Goal: Task Accomplishment & Management: Manage account settings

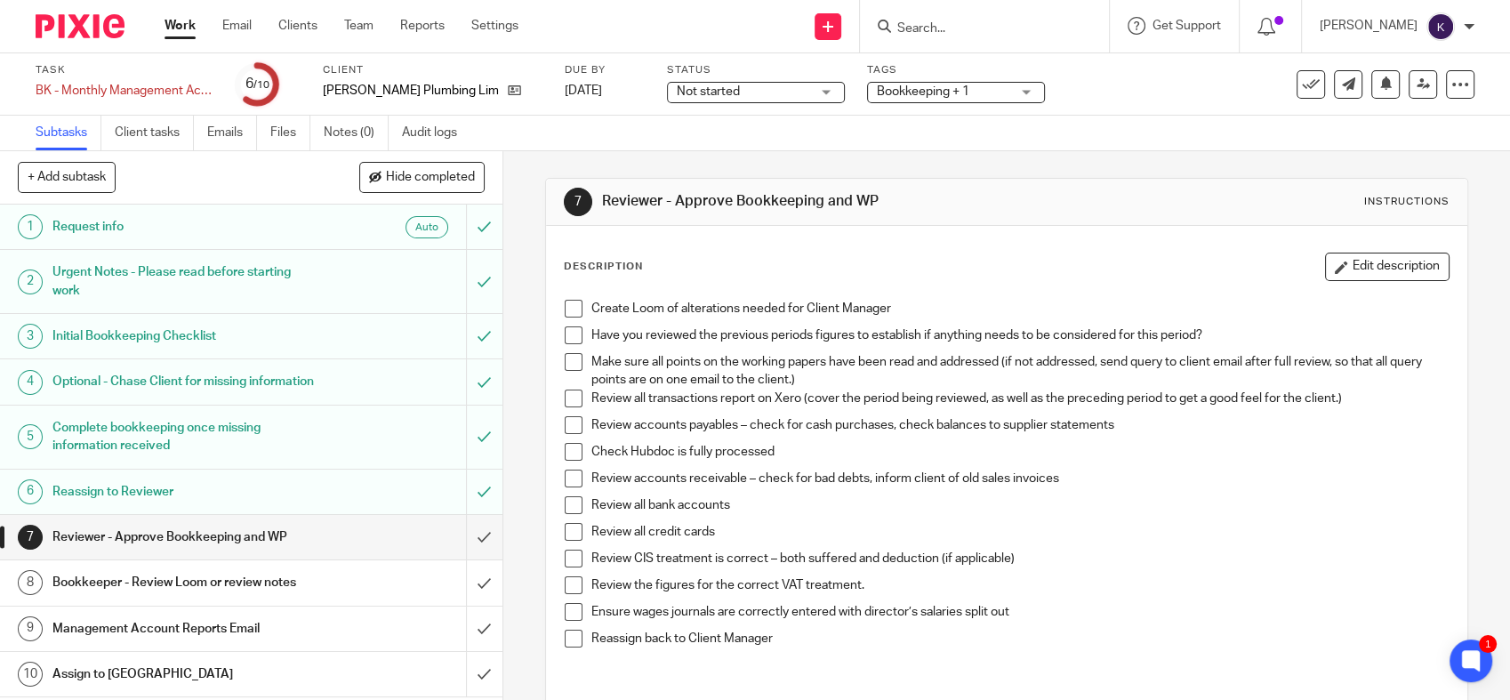
click at [574, 311] on span at bounding box center [574, 309] width 18 height 18
click at [566, 336] on span at bounding box center [574, 335] width 18 height 18
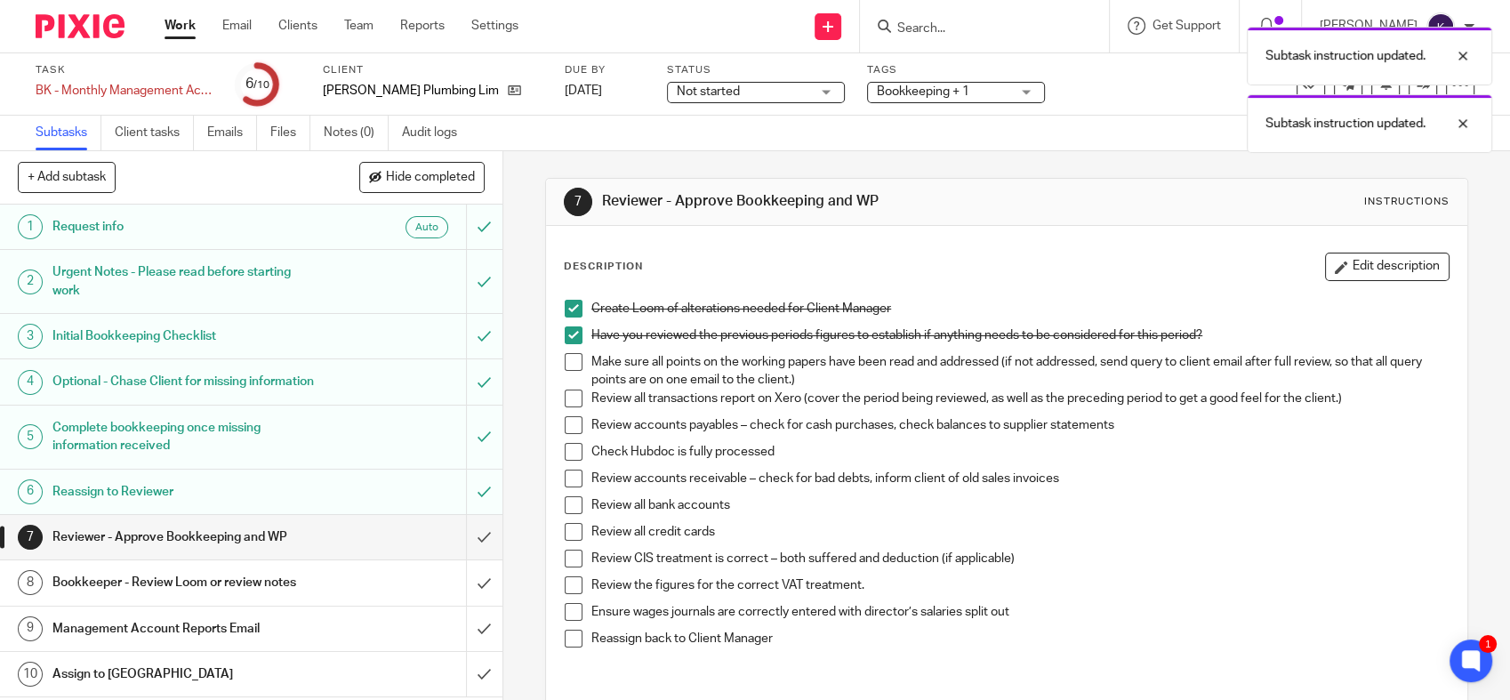
click at [570, 363] on span at bounding box center [574, 362] width 18 height 18
click at [569, 394] on span at bounding box center [574, 398] width 18 height 18
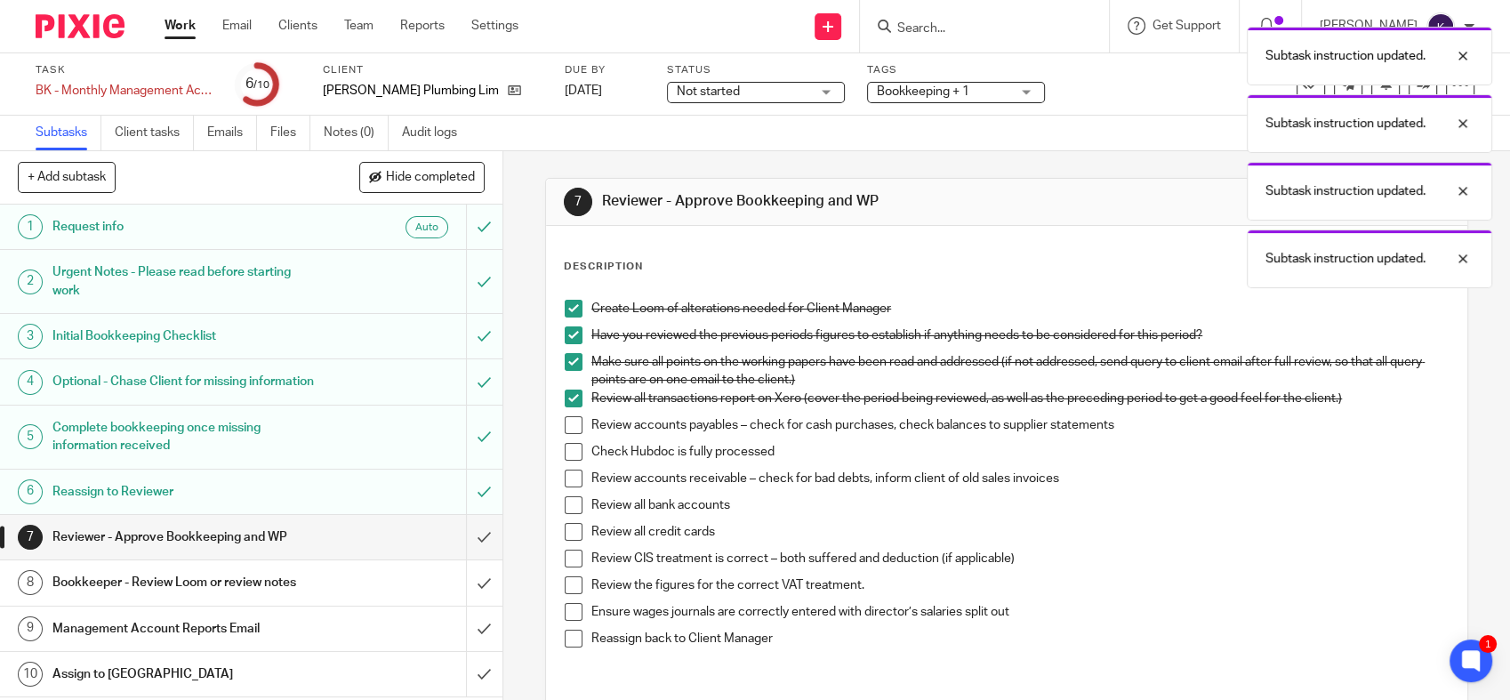
click at [567, 433] on span at bounding box center [574, 425] width 18 height 18
click at [569, 448] on span at bounding box center [574, 452] width 18 height 18
click at [569, 476] on span at bounding box center [574, 478] width 18 height 18
click at [569, 501] on span at bounding box center [574, 505] width 18 height 18
click at [574, 541] on li "Review all credit cards" at bounding box center [1007, 536] width 884 height 27
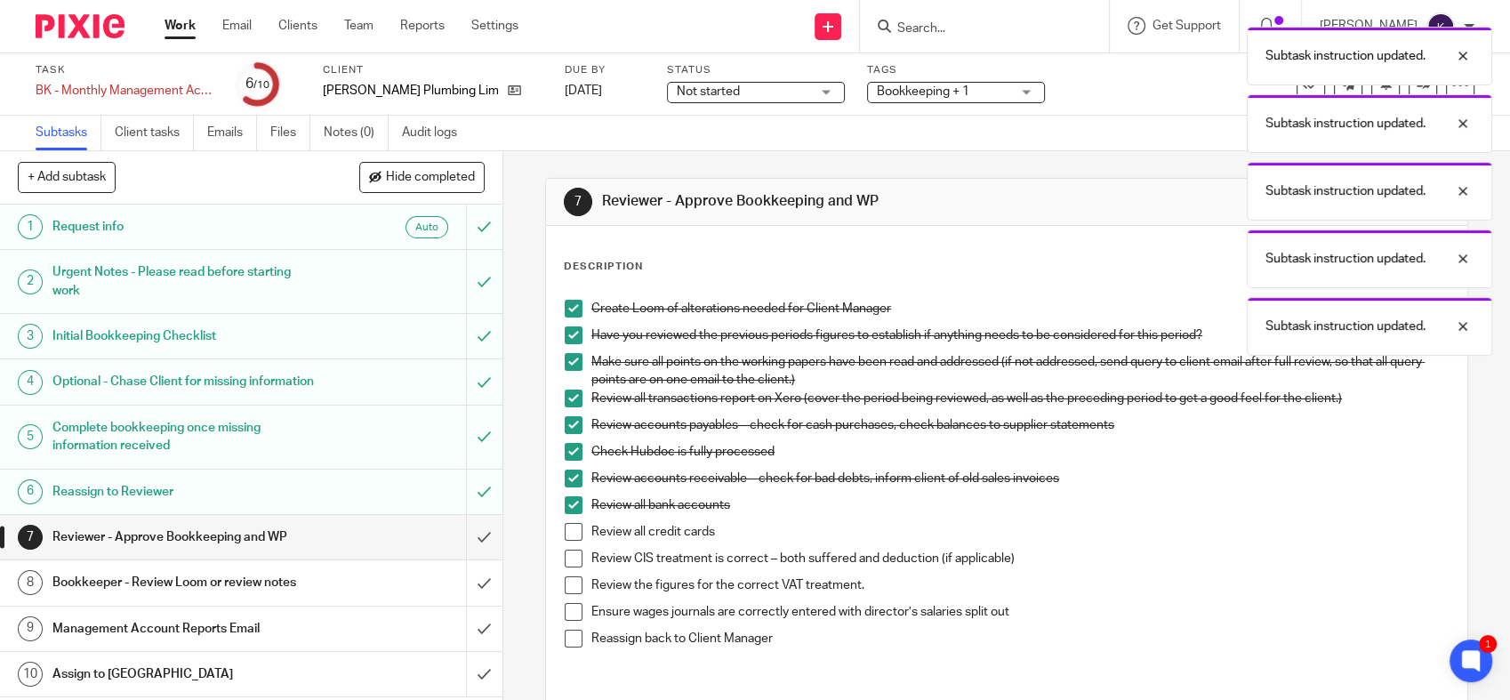
click at [569, 532] on span at bounding box center [574, 532] width 18 height 18
click at [566, 557] on span at bounding box center [574, 558] width 18 height 18
click at [565, 557] on span at bounding box center [574, 585] width 18 height 18
click at [566, 557] on span at bounding box center [574, 612] width 18 height 18
click at [565, 557] on span at bounding box center [574, 639] width 18 height 18
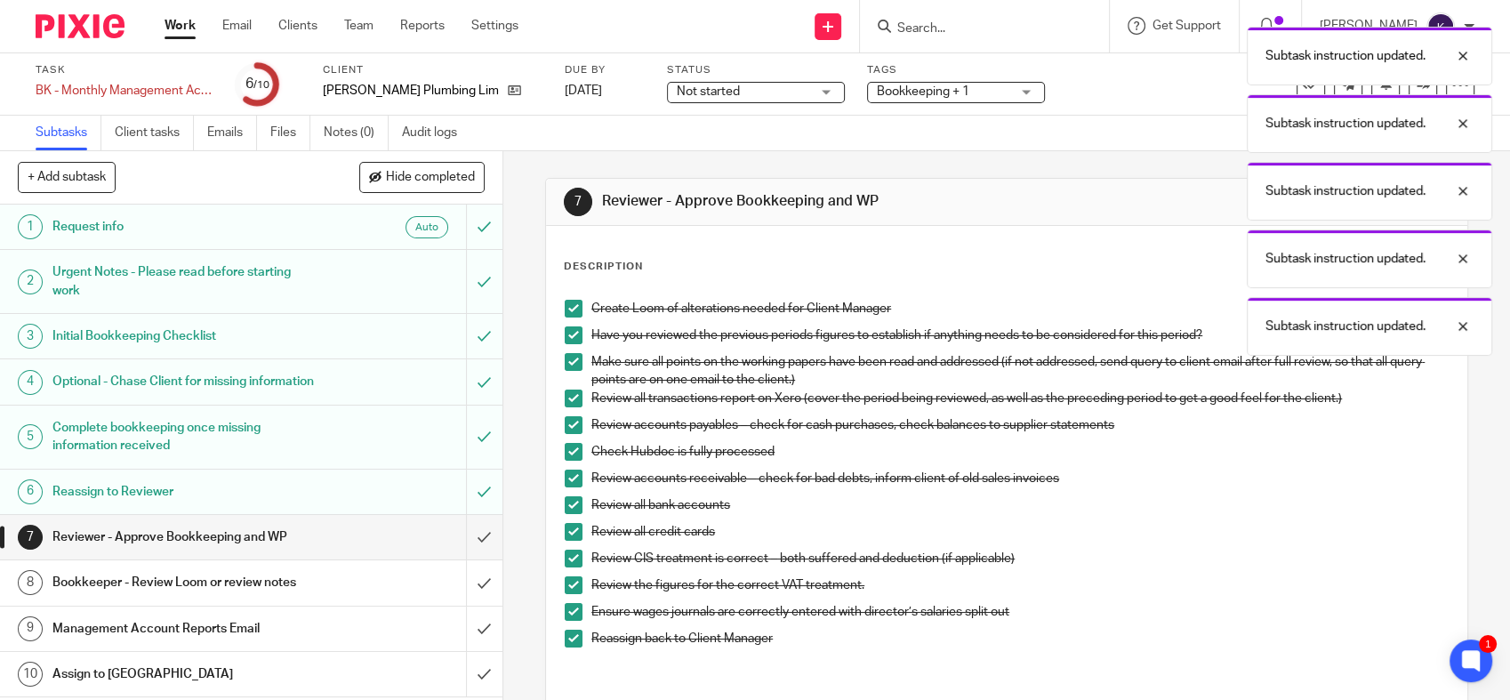
click at [1111, 154] on div "Subtask instruction updated. Subtask instruction updated. Subtask instruction u…" at bounding box center [1123, 187] width 737 height 338
click at [1255, 57] on div at bounding box center [1449, 55] width 48 height 21
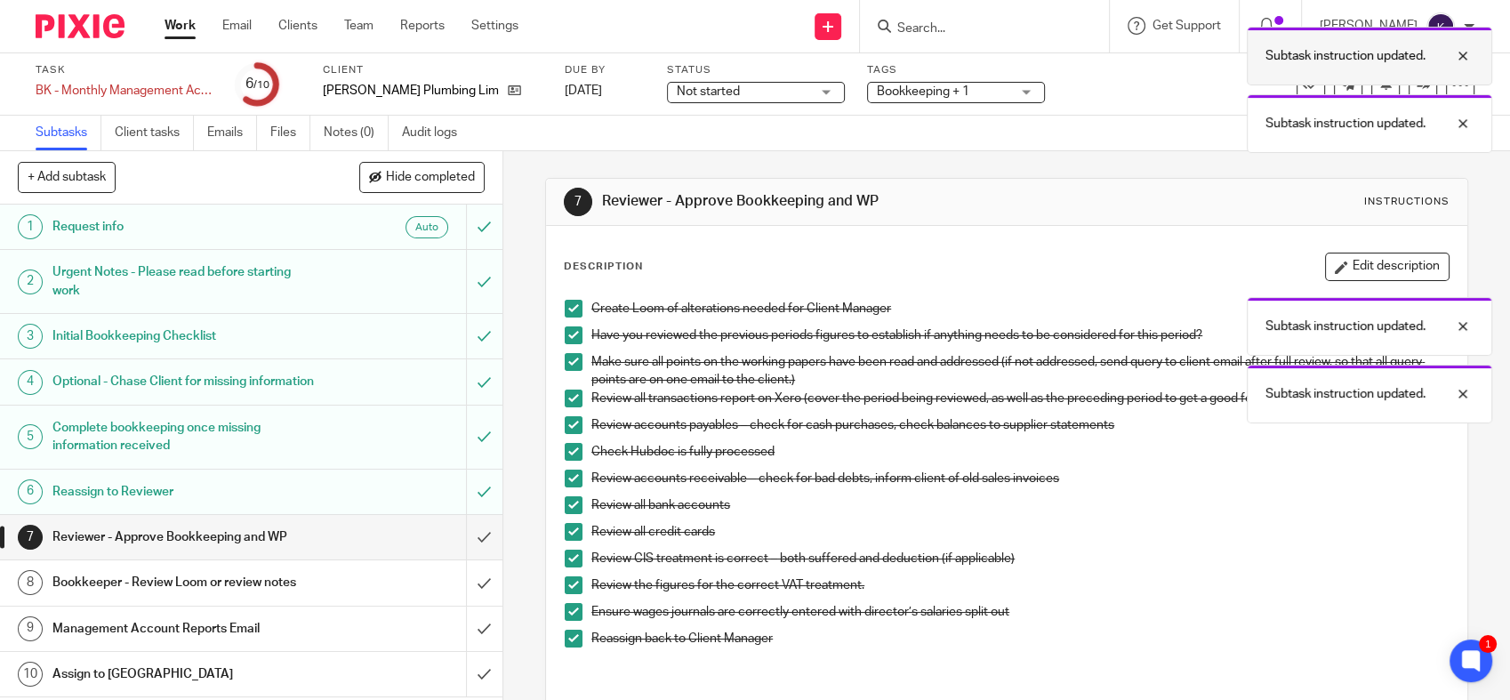
click at [1255, 60] on div at bounding box center [1449, 55] width 48 height 21
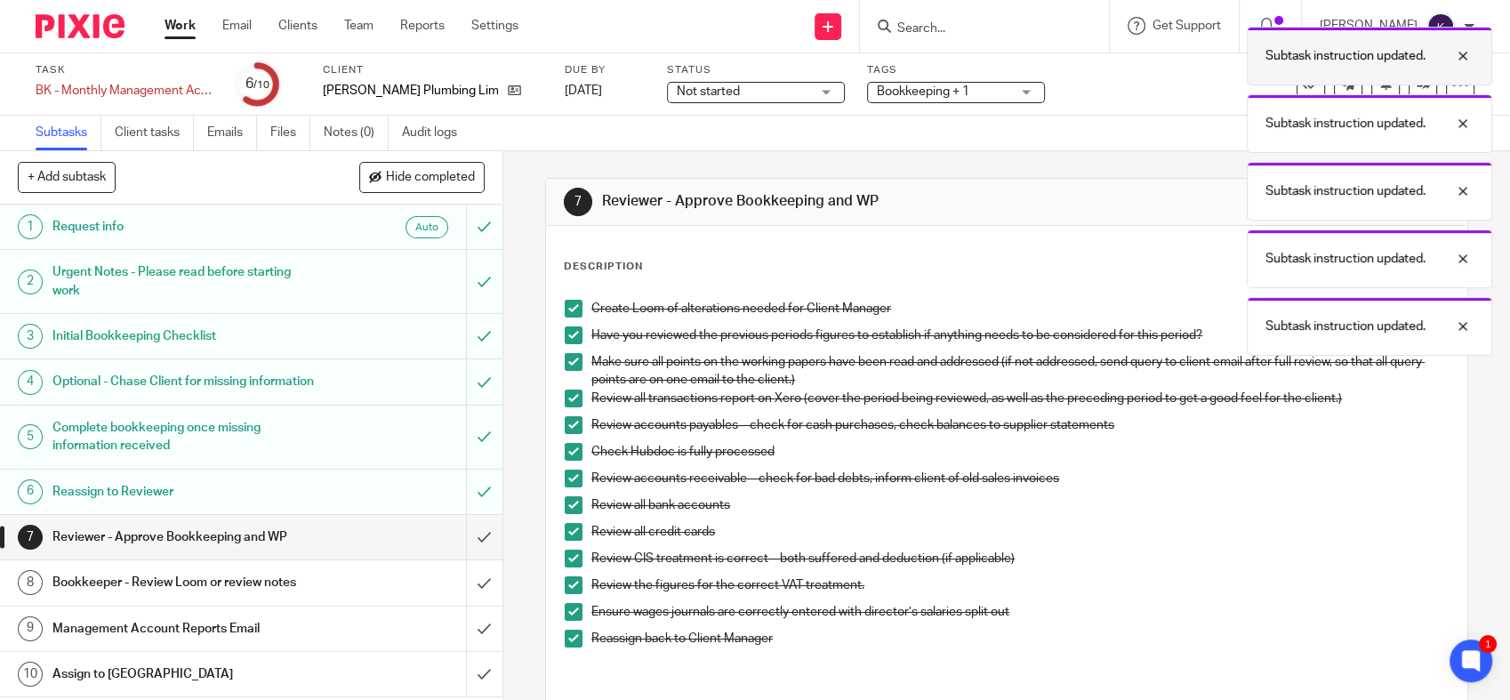
click at [1255, 59] on div at bounding box center [1449, 55] width 48 height 21
click at [1255, 56] on div at bounding box center [1449, 55] width 48 height 21
click at [1255, 59] on div at bounding box center [1449, 55] width 48 height 21
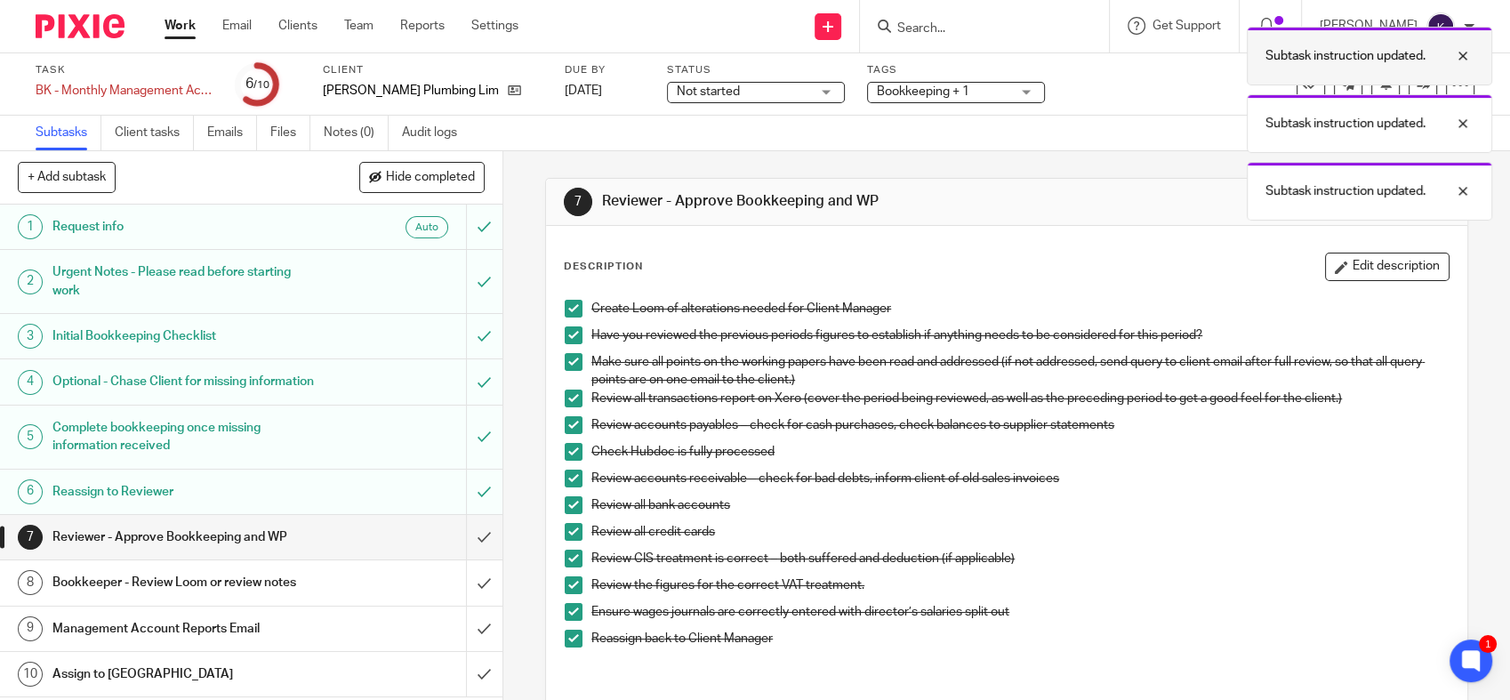
click at [1255, 54] on div at bounding box center [1449, 55] width 48 height 21
click at [1255, 61] on div at bounding box center [1449, 55] width 48 height 21
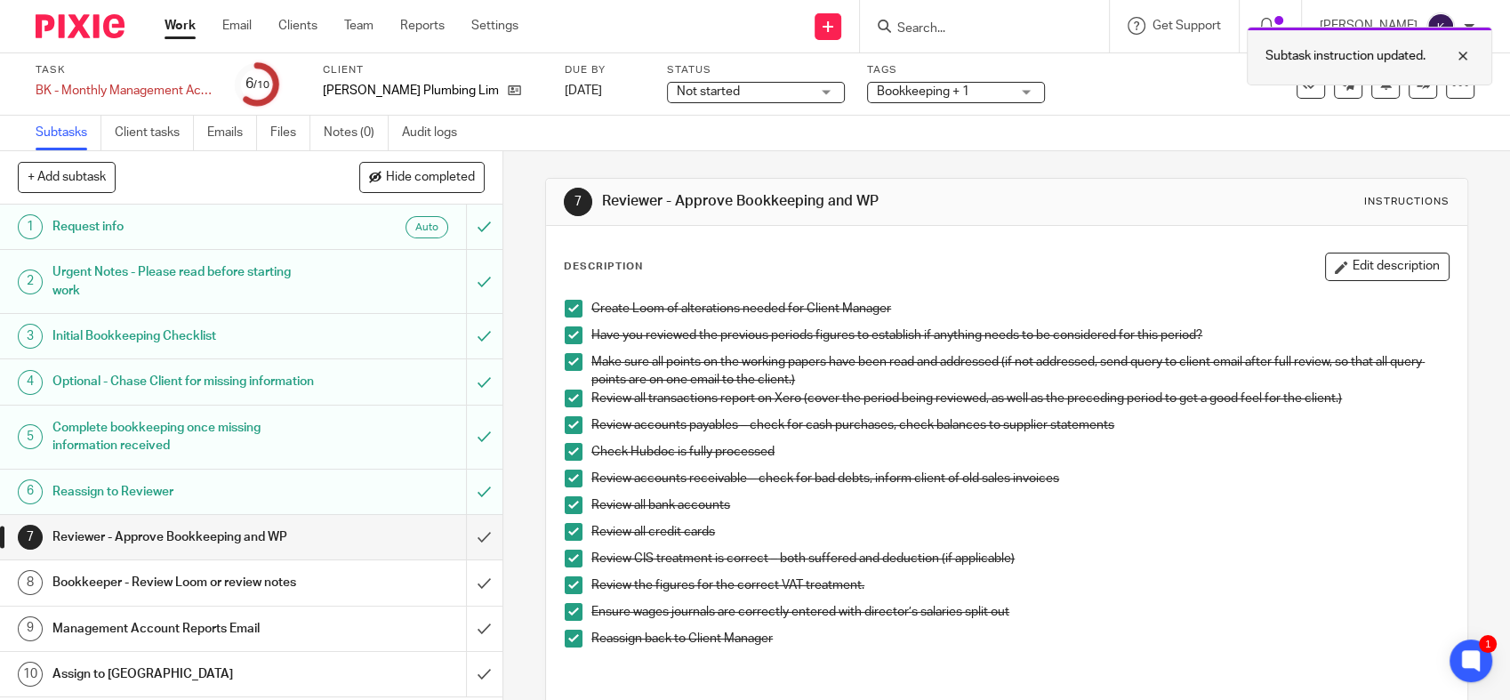
click at [1255, 60] on div at bounding box center [1449, 55] width 48 height 21
click at [1255, 88] on div "See template in use Advanced task editor Copy task Change schedule Delete" at bounding box center [1385, 84] width 178 height 28
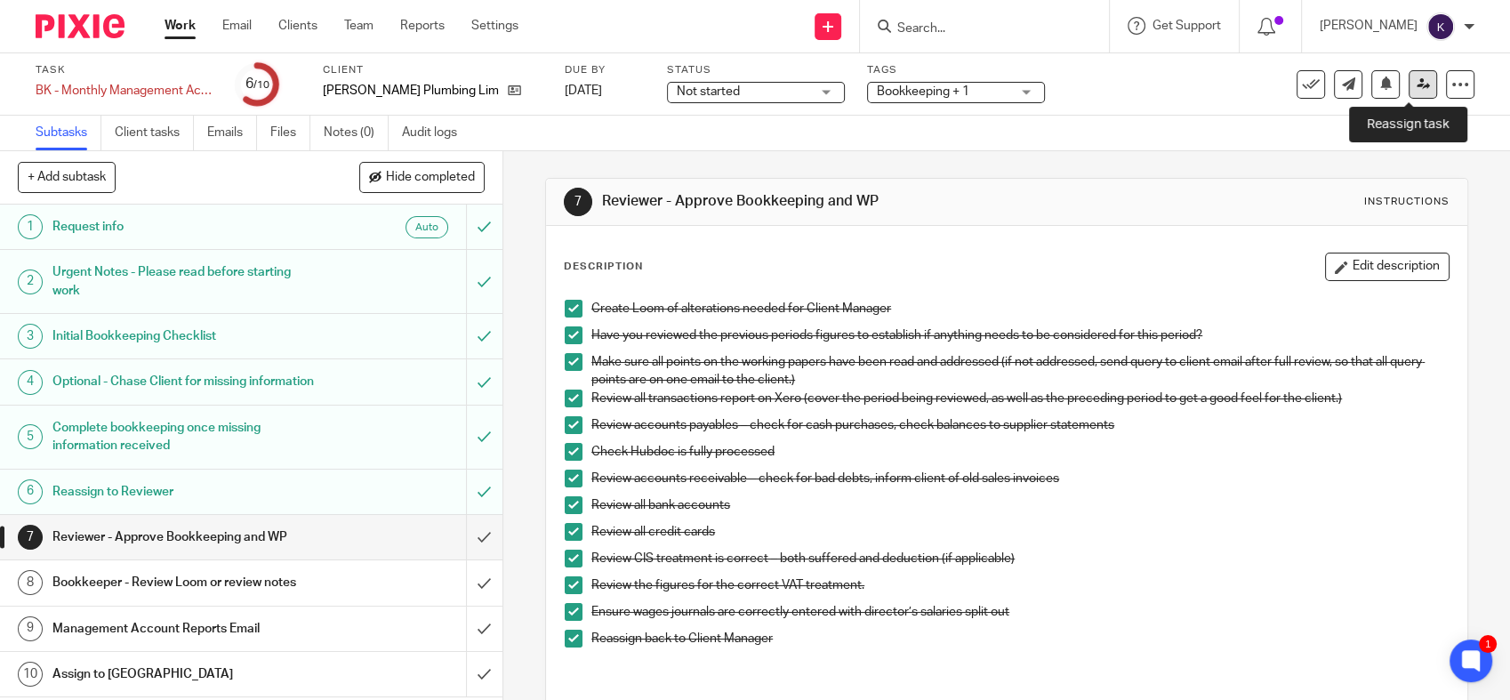
click at [1255, 91] on link at bounding box center [1422, 84] width 28 height 28
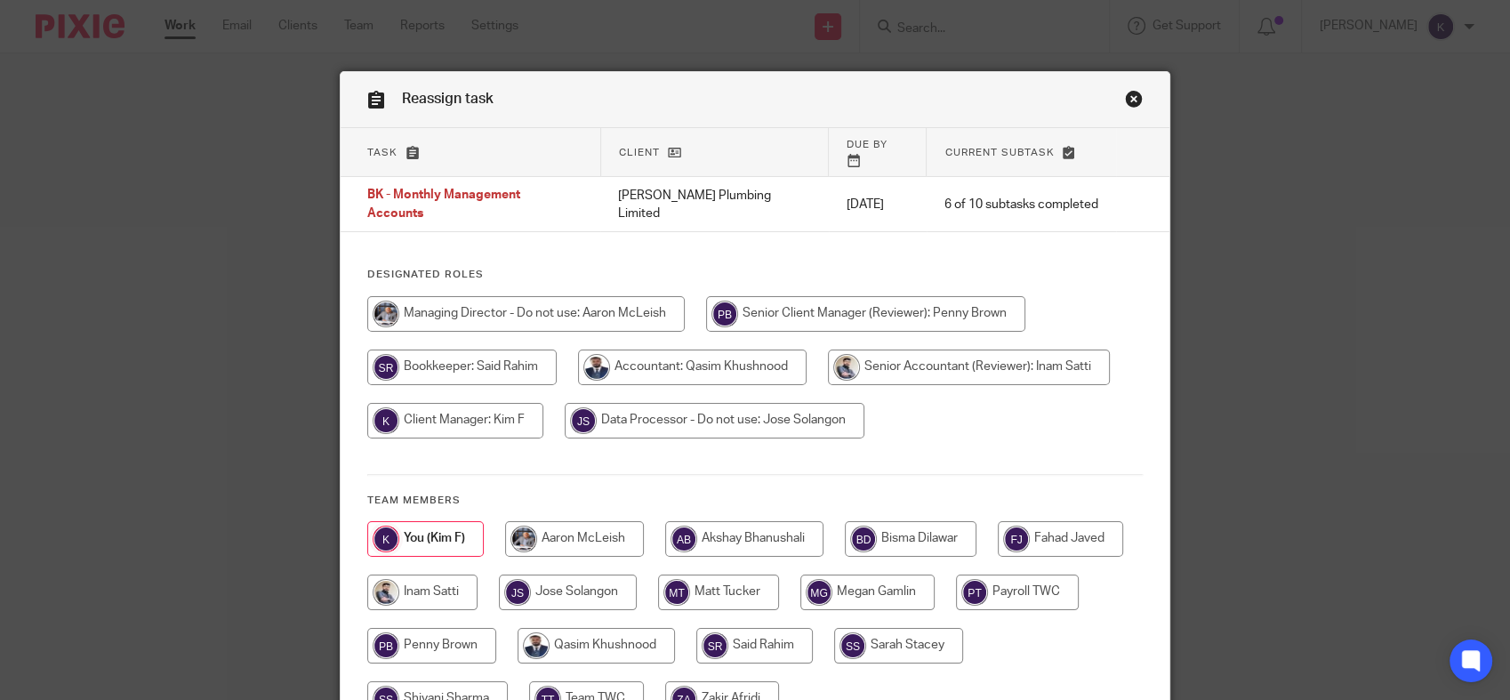
scroll to position [99, 0]
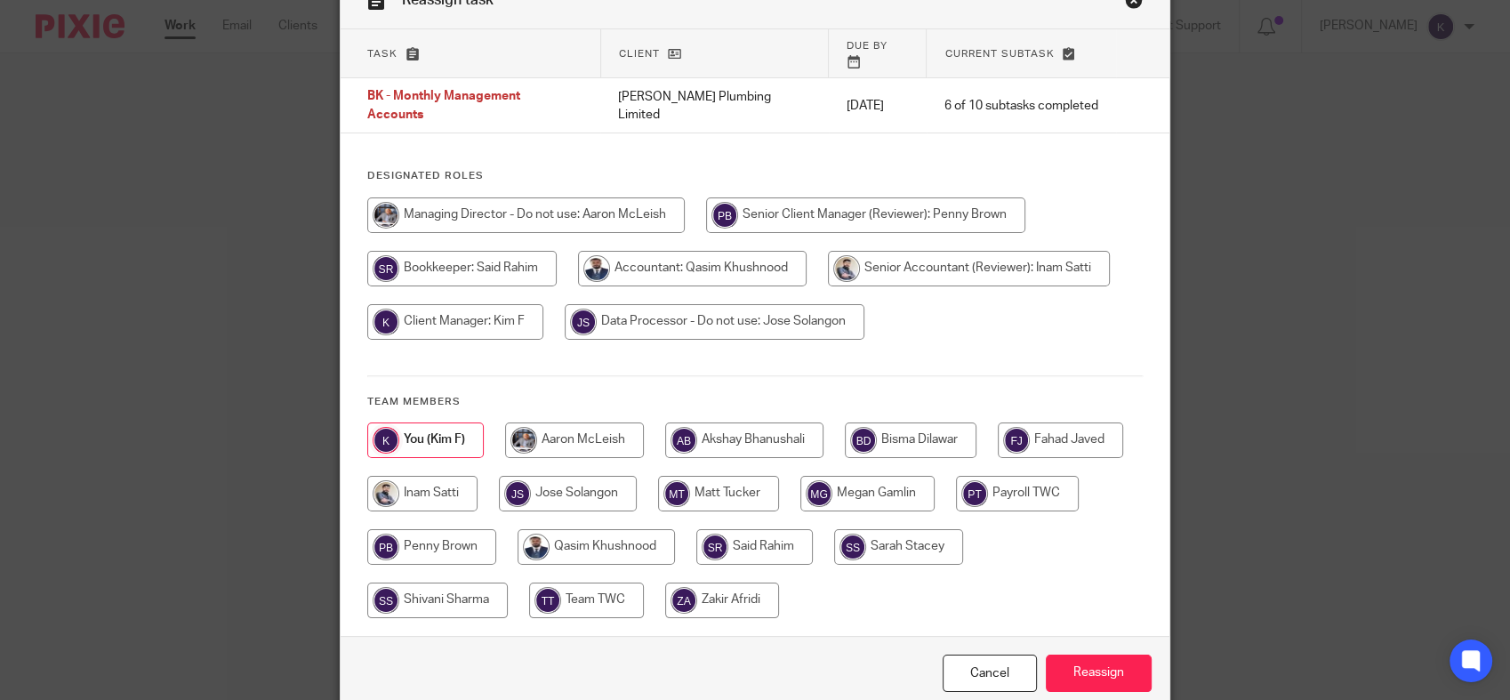
click at [813, 529] on input "radio" at bounding box center [754, 547] width 116 height 36
radio input "true"
click at [1088, 654] on input "Reassign" at bounding box center [1099, 673] width 106 height 38
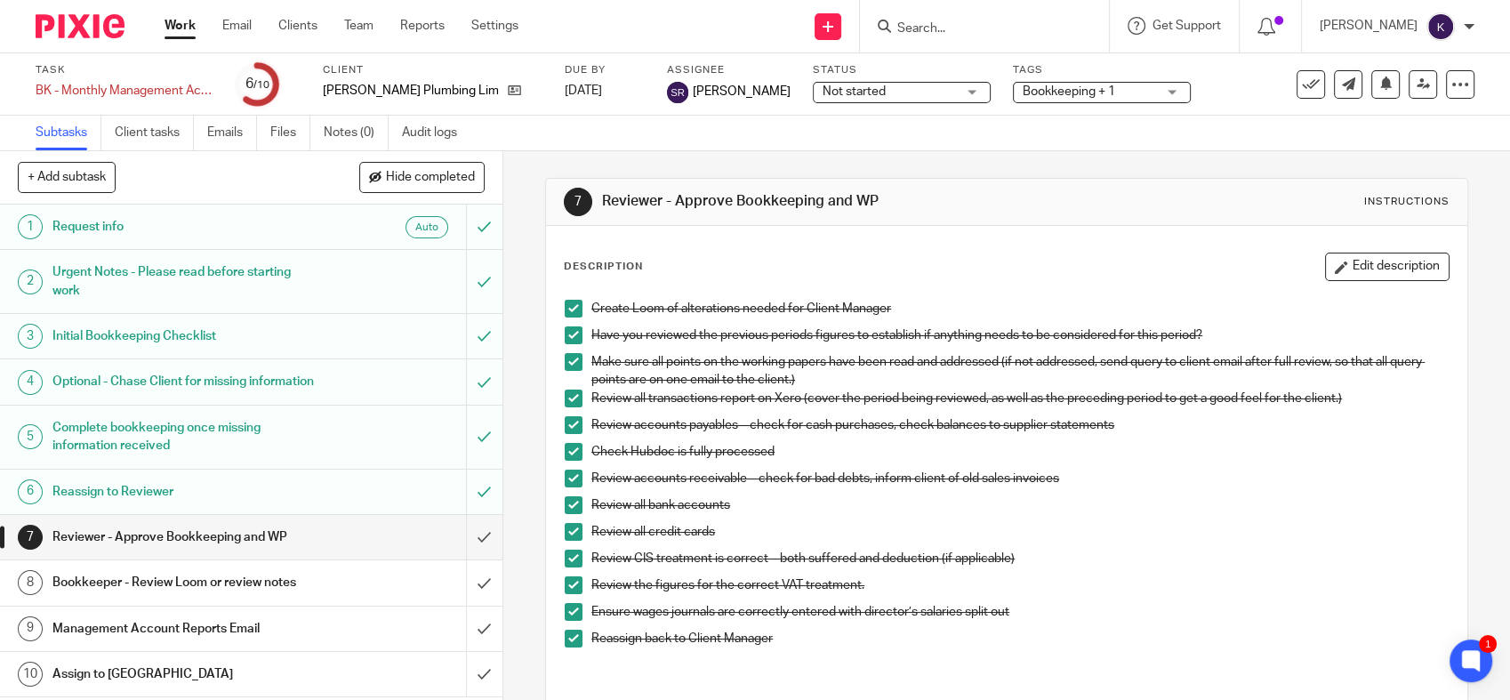
click at [86, 11] on div at bounding box center [73, 26] width 147 height 52
drag, startPoint x: 51, startPoint y: 25, endPoint x: 101, endPoint y: 23, distance: 50.7
click at [51, 25] on img at bounding box center [80, 26] width 89 height 24
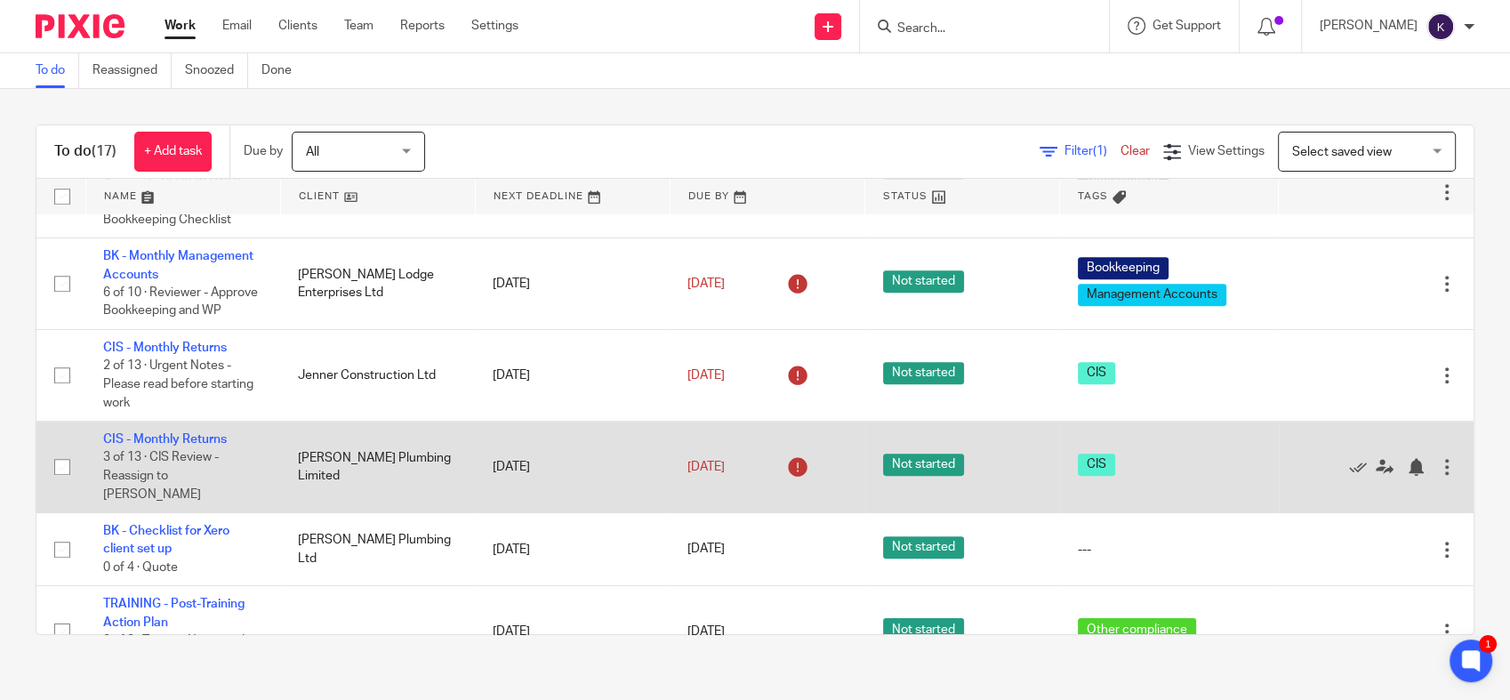
scroll to position [1185, 0]
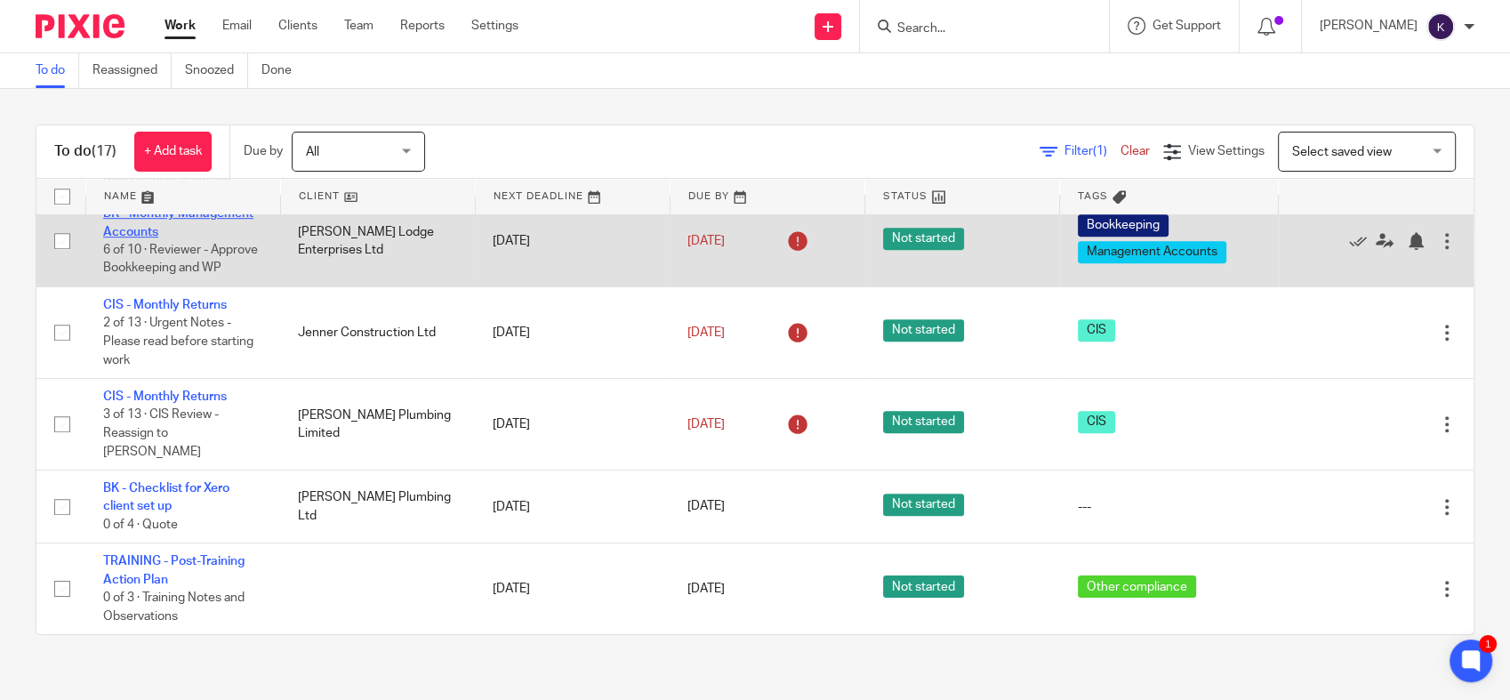
click at [163, 225] on link "BK - Monthly Management Accounts" at bounding box center [178, 222] width 150 height 30
